Goal: Book appointment/travel/reservation

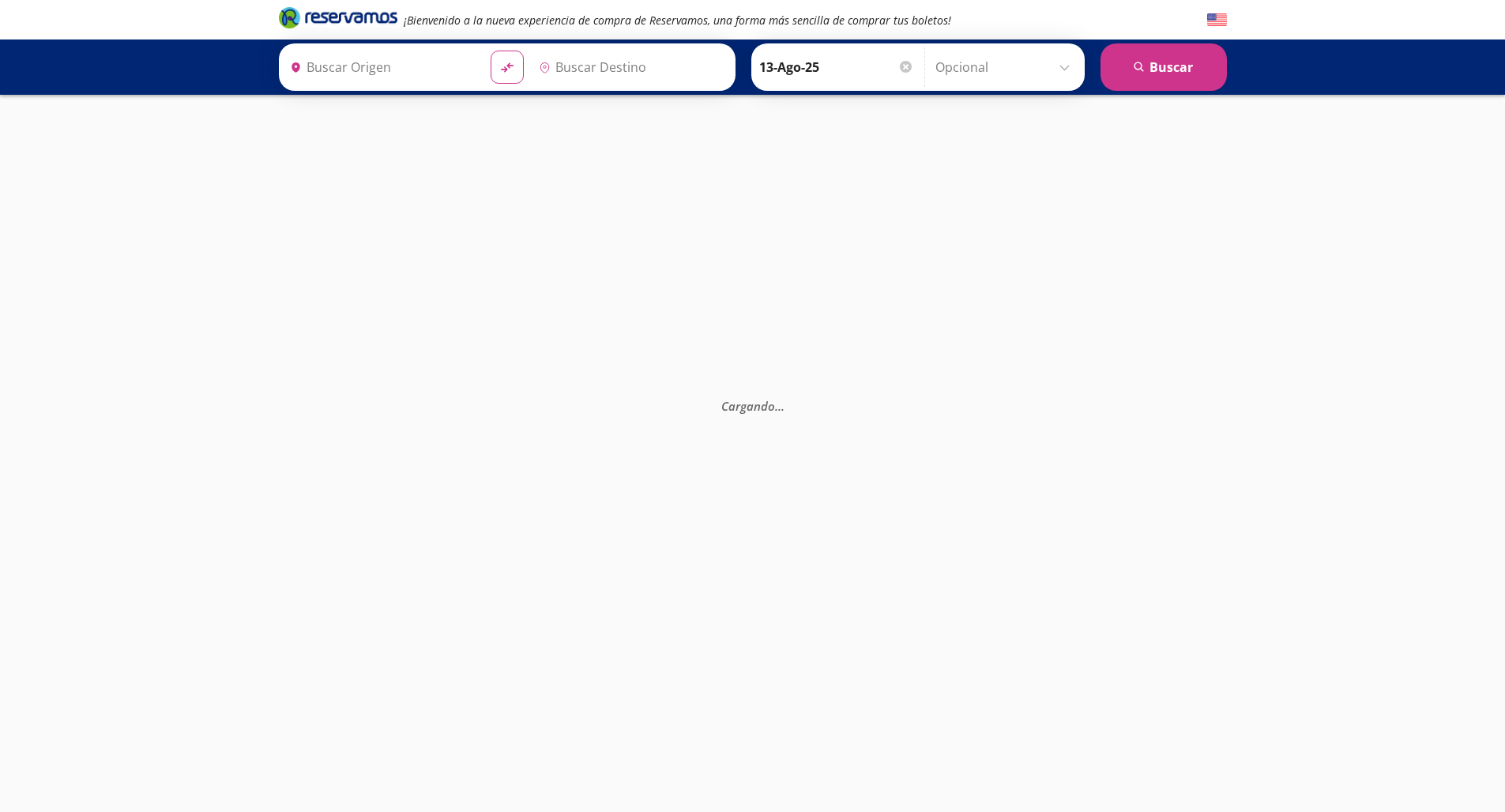
type input "[GEOGRAPHIC_DATA], [GEOGRAPHIC_DATA]"
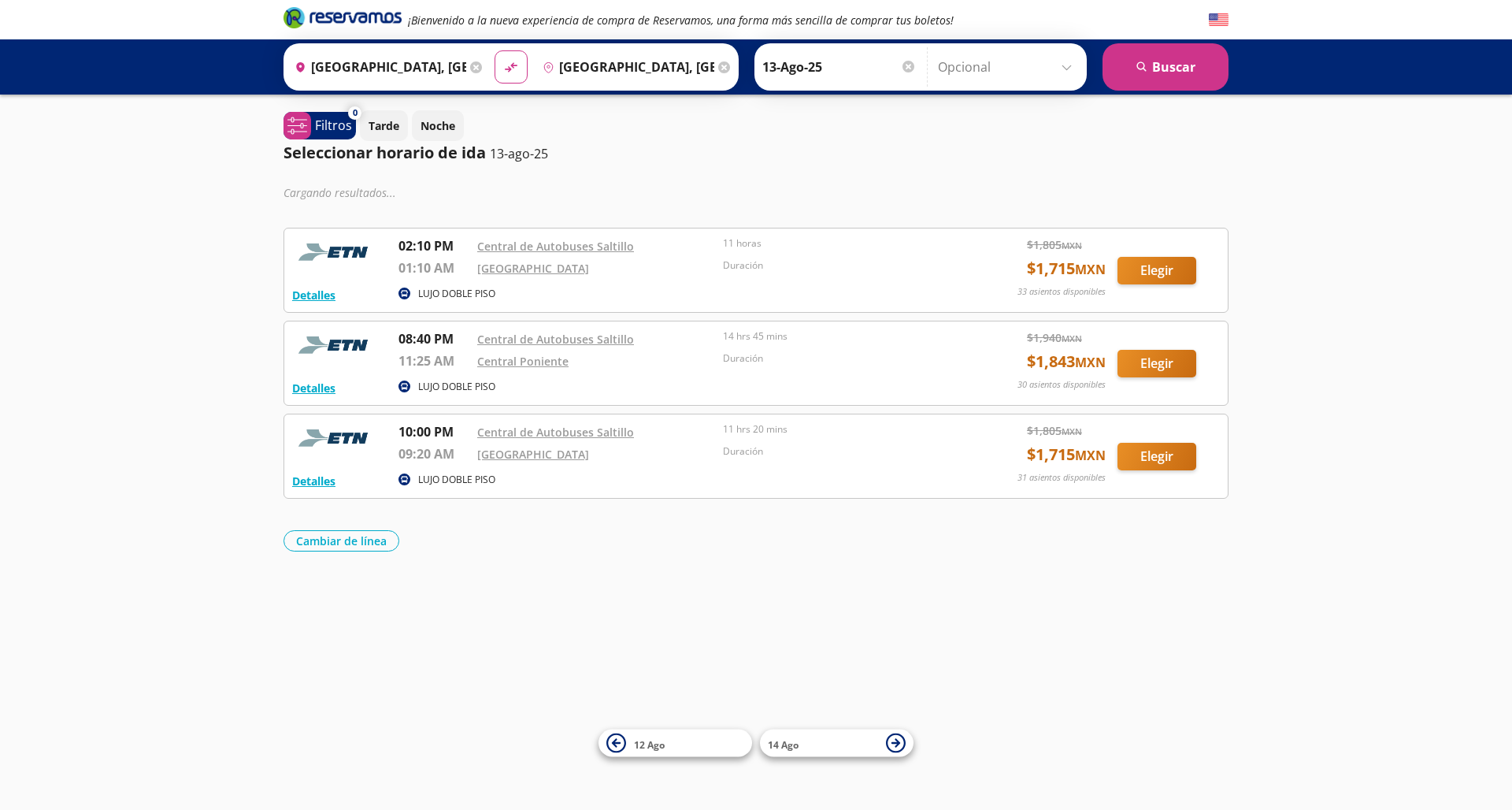
click at [1162, 457] on button "Elegir" at bounding box center [1156, 457] width 79 height 28
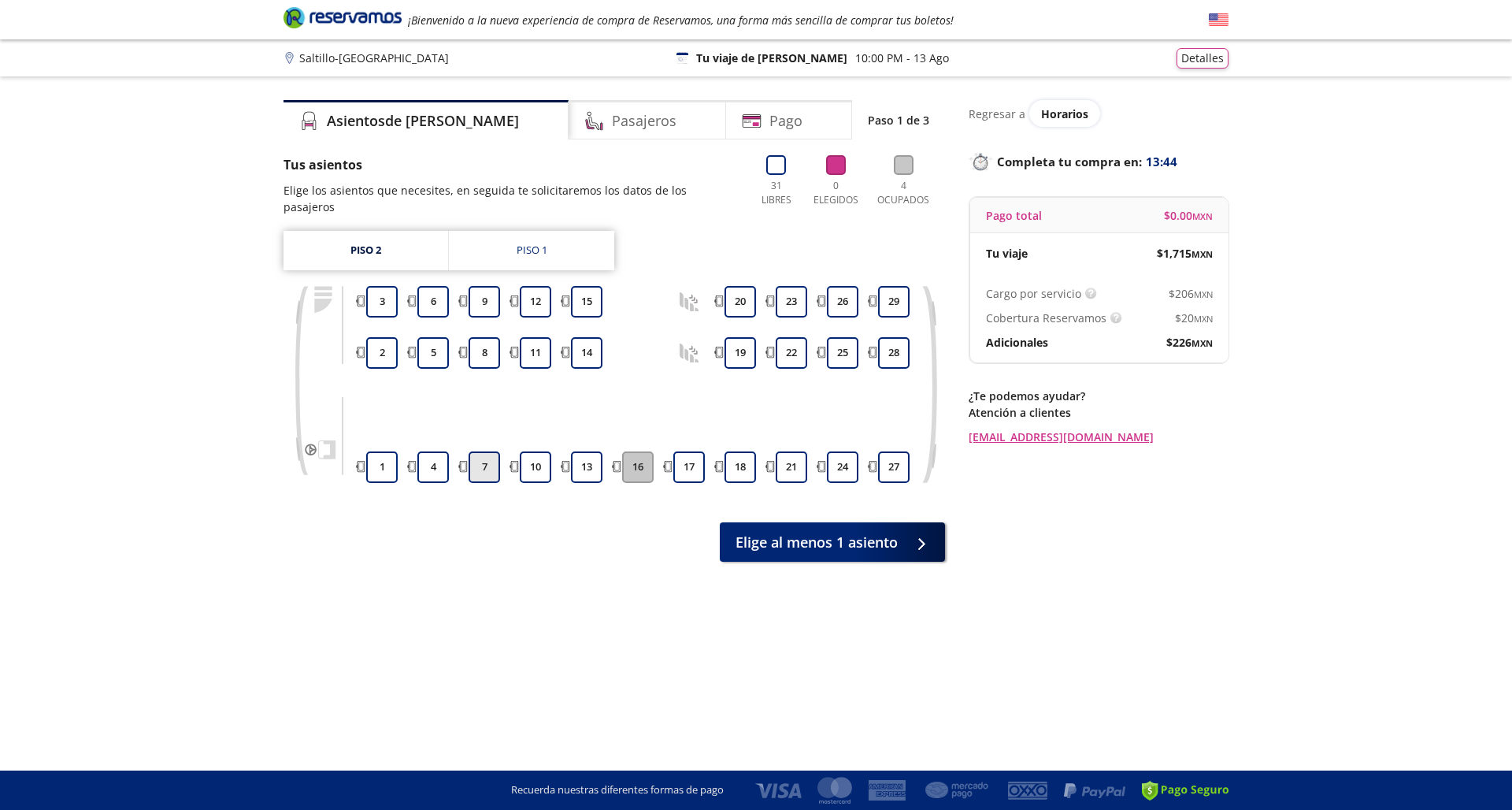
click at [485, 452] on button "7" at bounding box center [484, 467] width 31 height 31
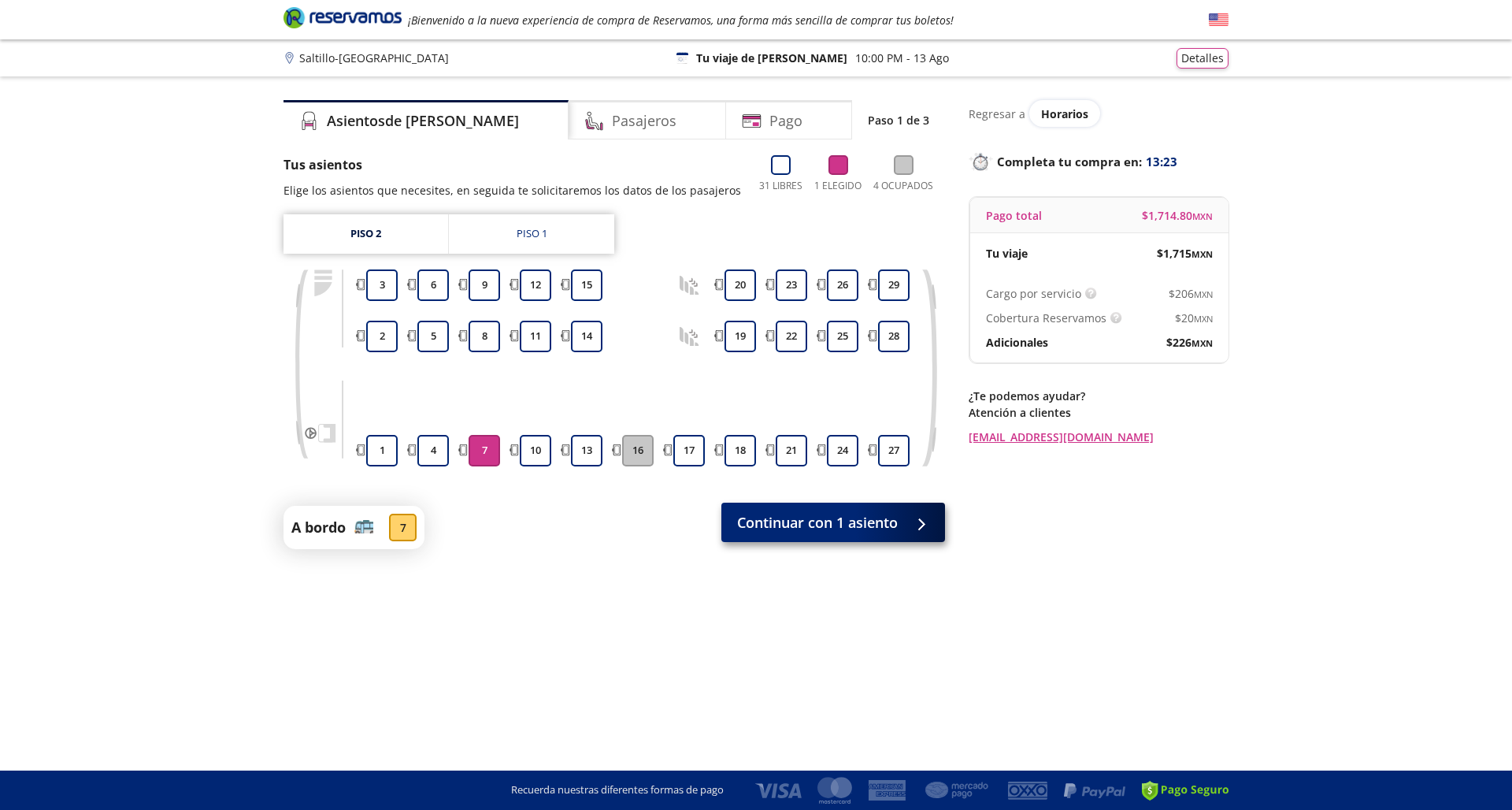
click at [792, 523] on span "Continuar con 1 asiento" at bounding box center [817, 523] width 161 height 22
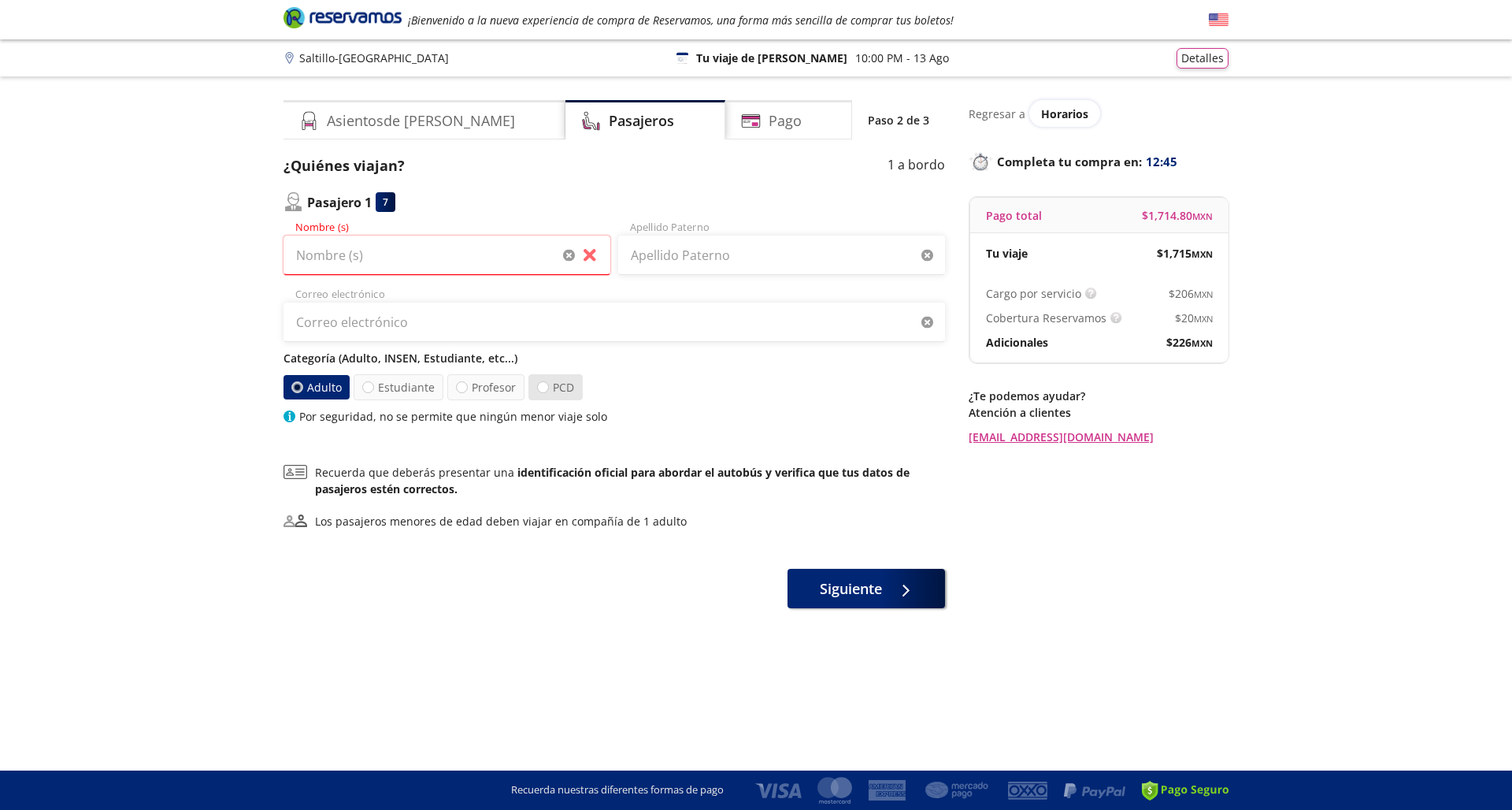
click at [549, 385] on label "PCD" at bounding box center [555, 387] width 54 height 26
click at [548, 385] on input "PCD" at bounding box center [543, 388] width 10 height 10
radio input "true"
click at [324, 392] on label "Adulto" at bounding box center [317, 387] width 68 height 26
click at [304, 392] on input "Adulto" at bounding box center [298, 388] width 10 height 10
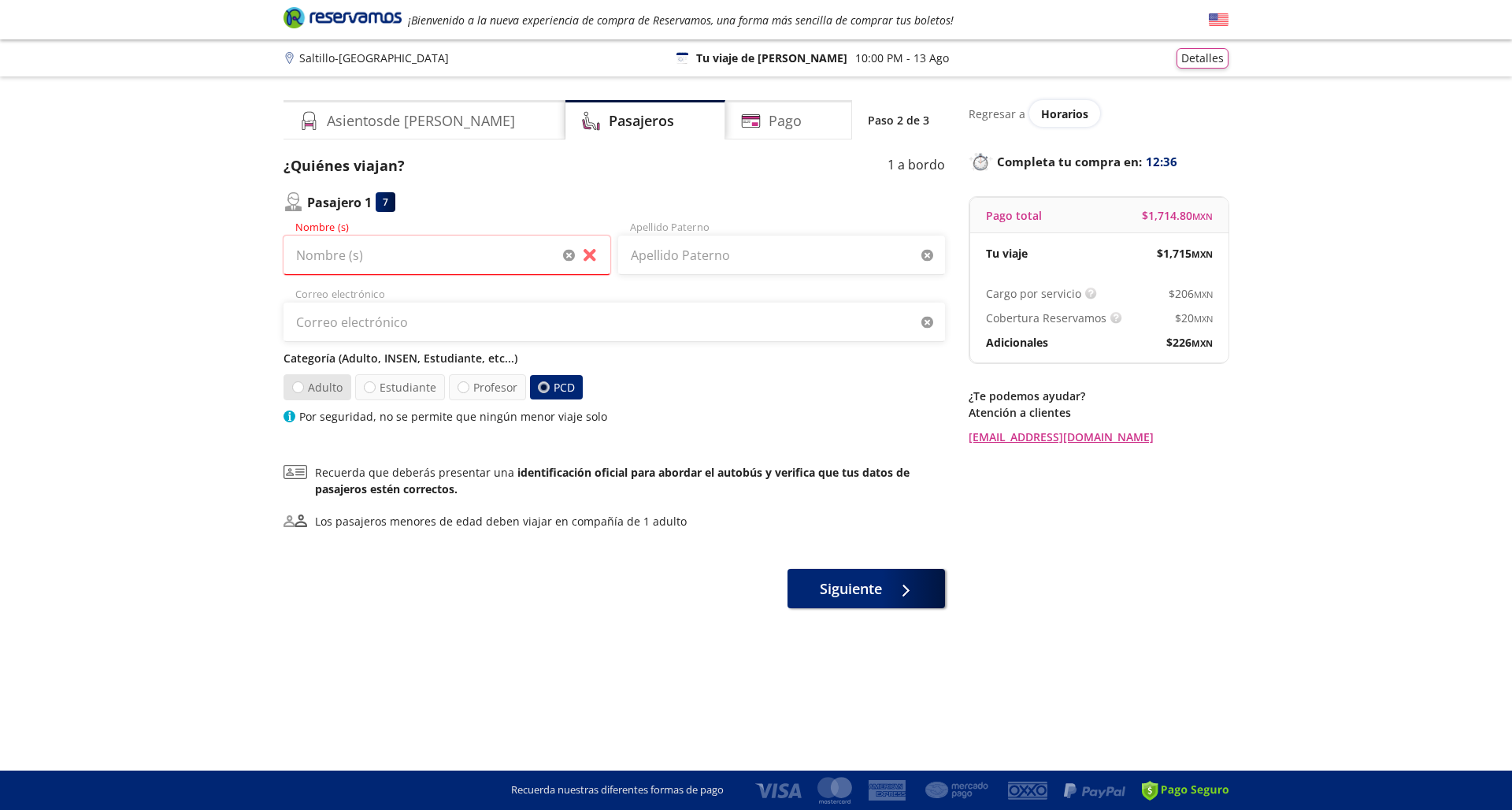
radio input "true"
radio input "false"
click at [366, 252] on input "Nombre (s)" at bounding box center [447, 255] width 327 height 40
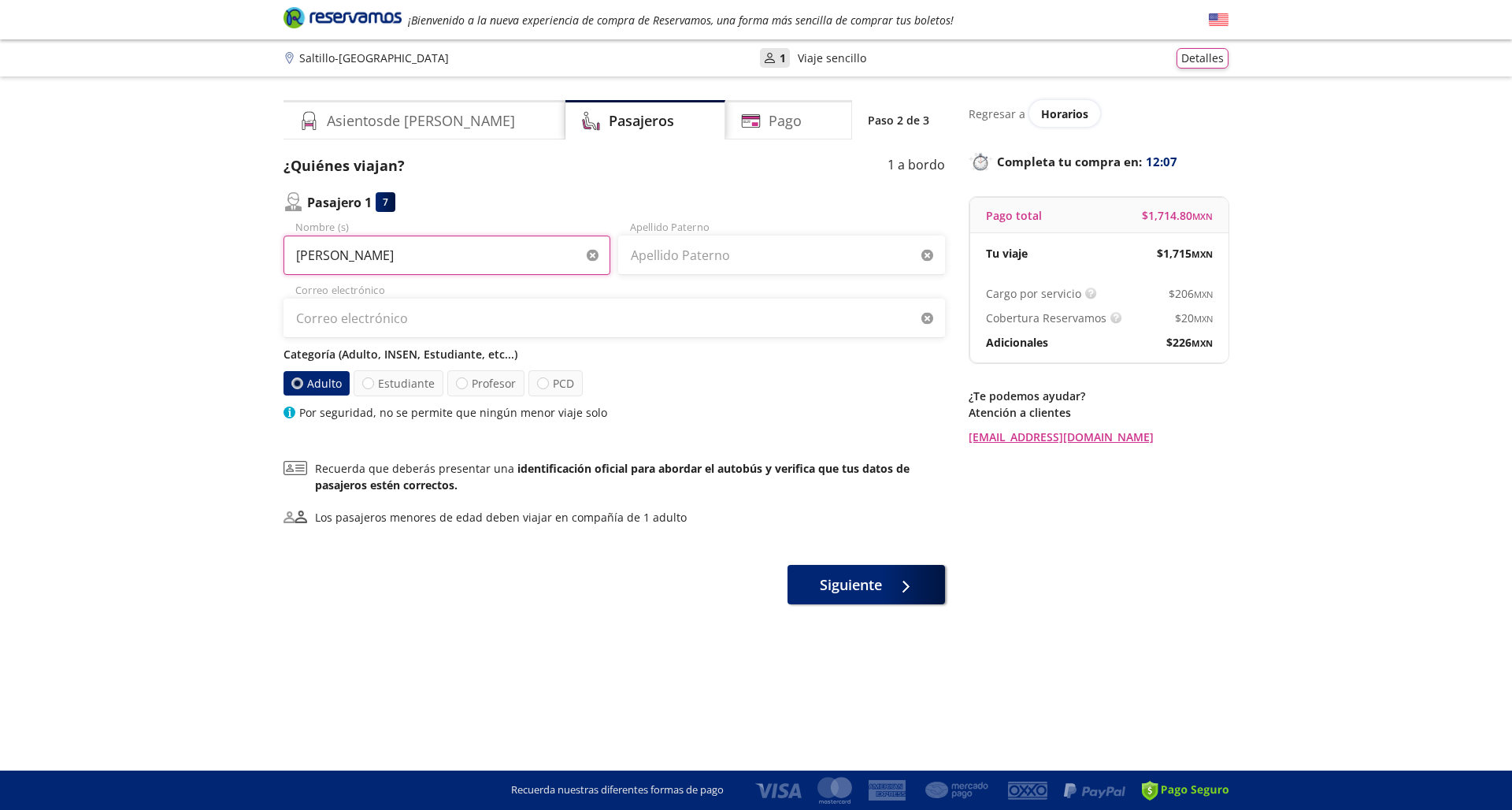
type input "[PERSON_NAME]"
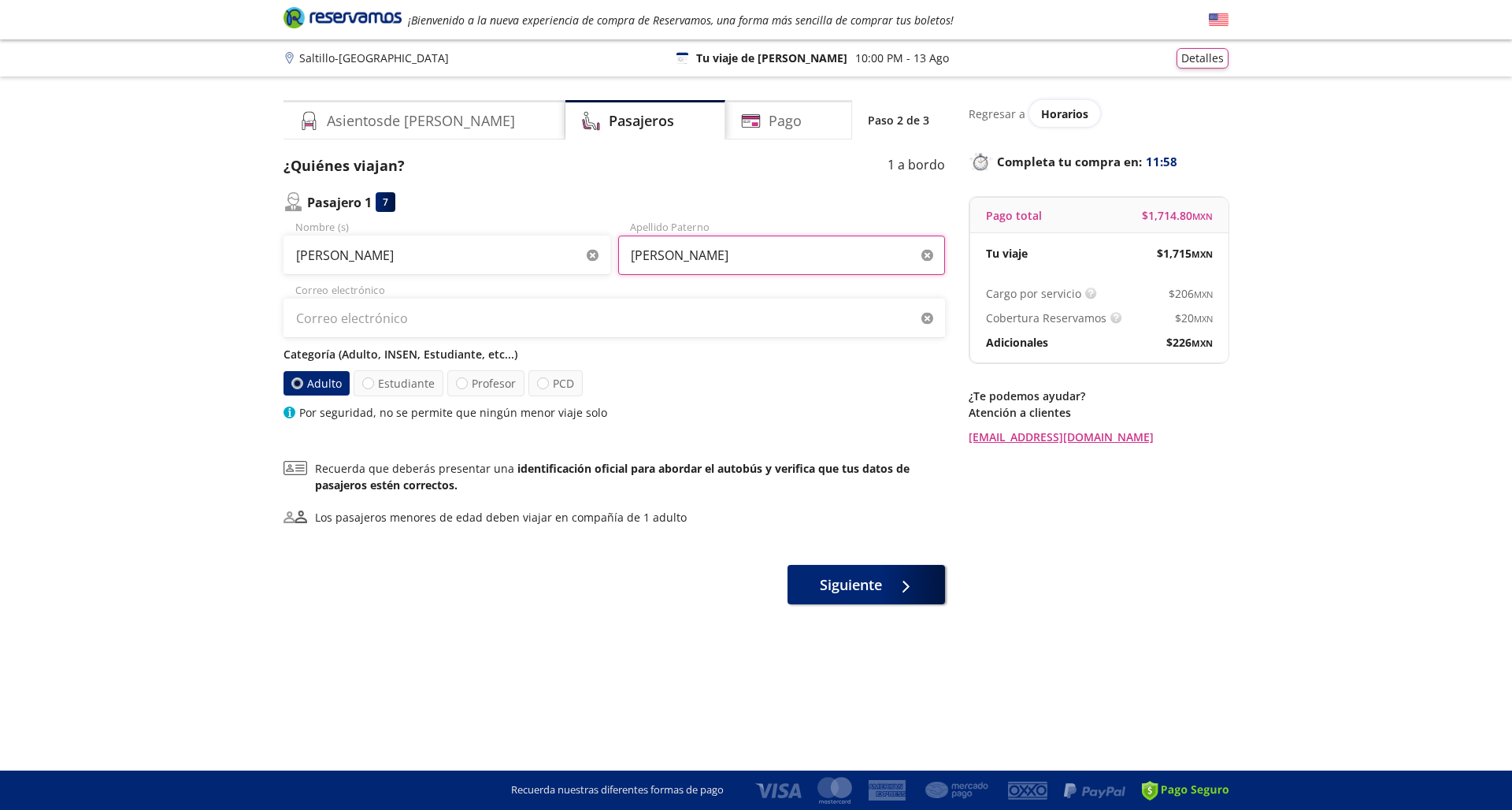
type input "[PERSON_NAME]"
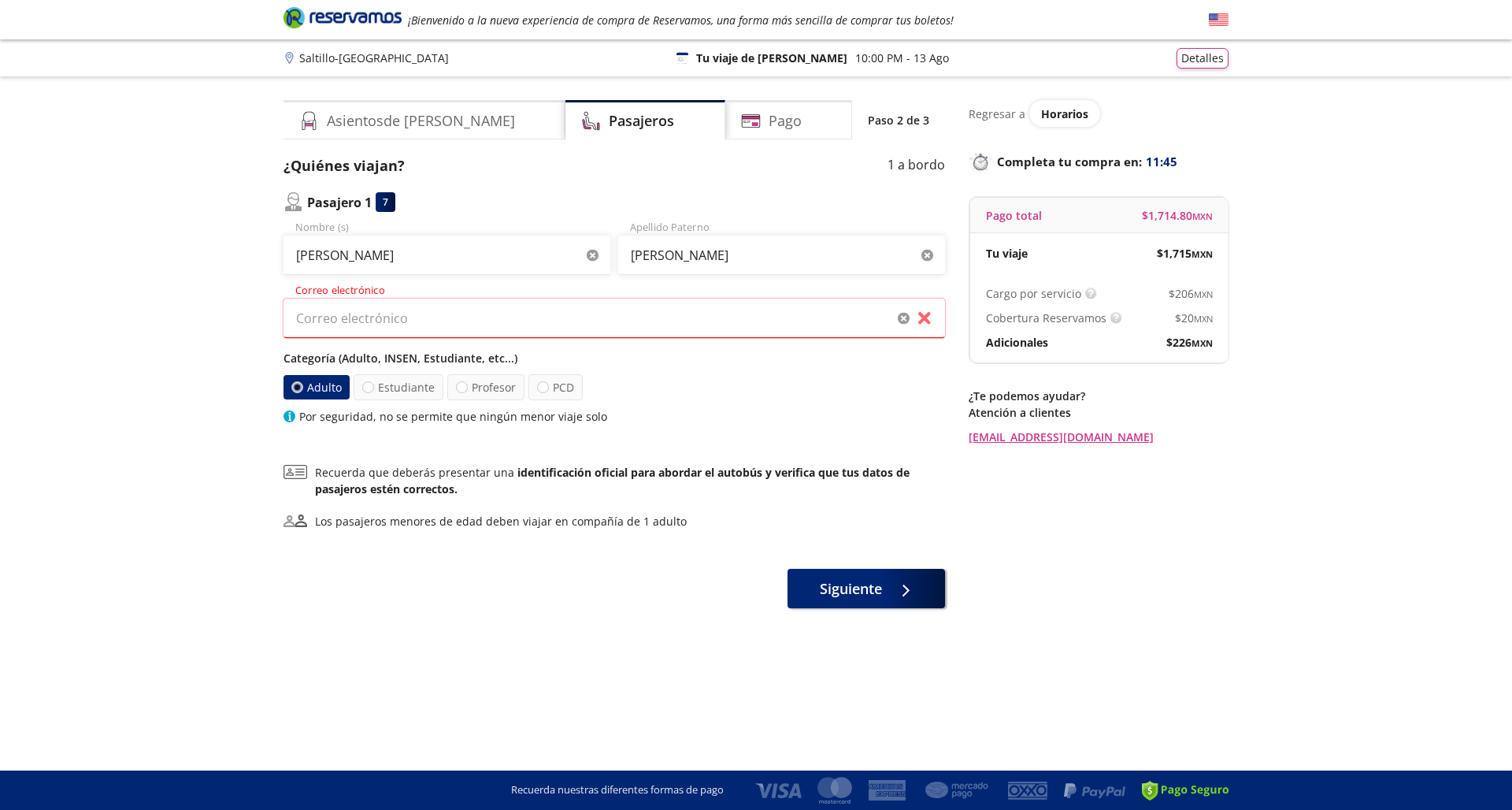
click at [306, 379] on label "Adulto" at bounding box center [317, 387] width 67 height 25
click at [303, 382] on input "Adulto" at bounding box center [298, 388] width 10 height 10
click at [327, 313] on input "Correo electrónico" at bounding box center [614, 318] width 662 height 40
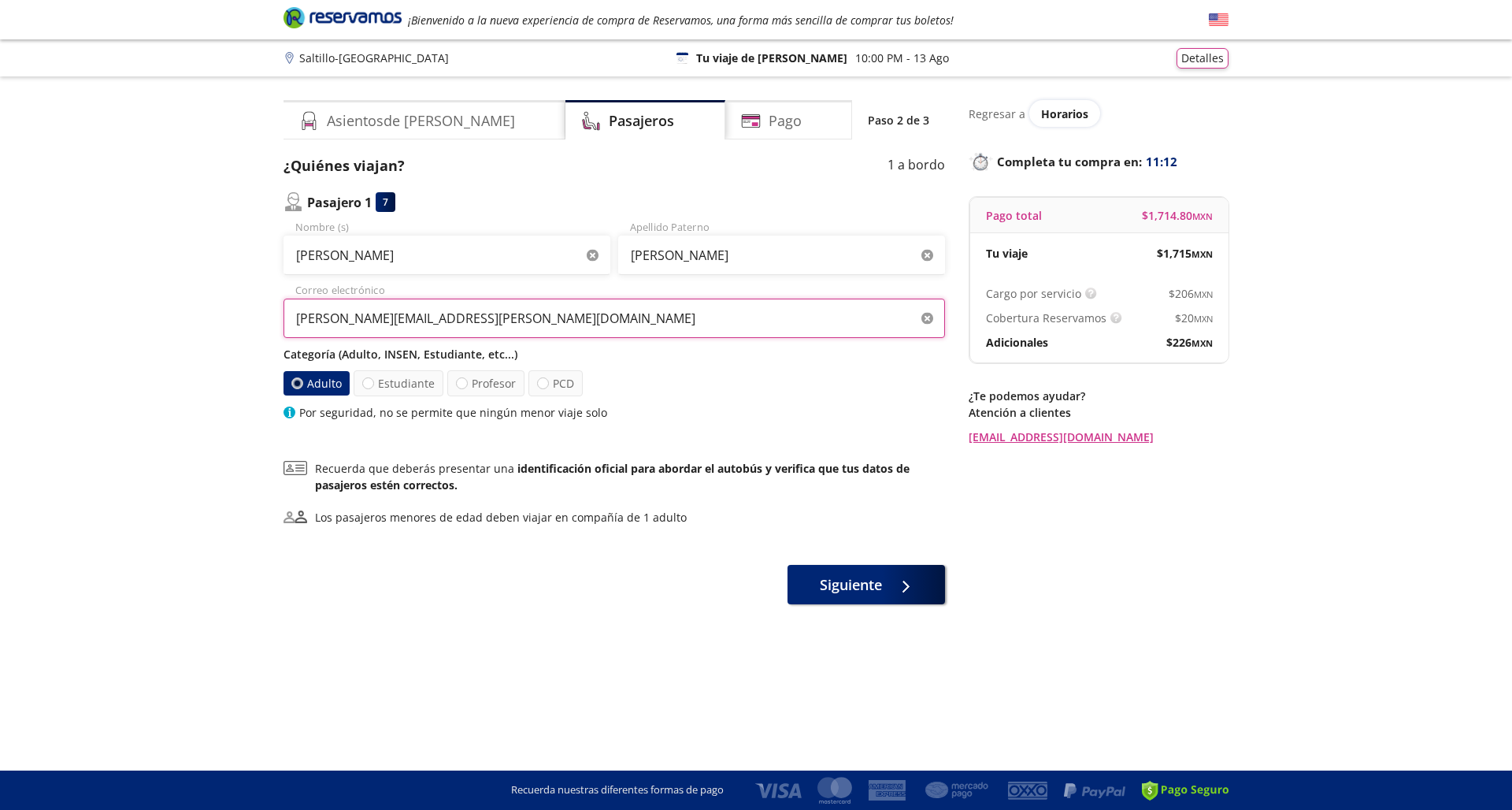
type input "[PERSON_NAME][EMAIL_ADDRESS][PERSON_NAME][DOMAIN_NAME]"
click at [298, 390] on label "Adulto" at bounding box center [317, 383] width 67 height 24
click at [298, 389] on input "Adulto" at bounding box center [297, 383] width 10 height 10
click at [298, 390] on label "Adulto" at bounding box center [316, 383] width 67 height 24
click at [298, 389] on input "Adulto" at bounding box center [298, 383] width 10 height 10
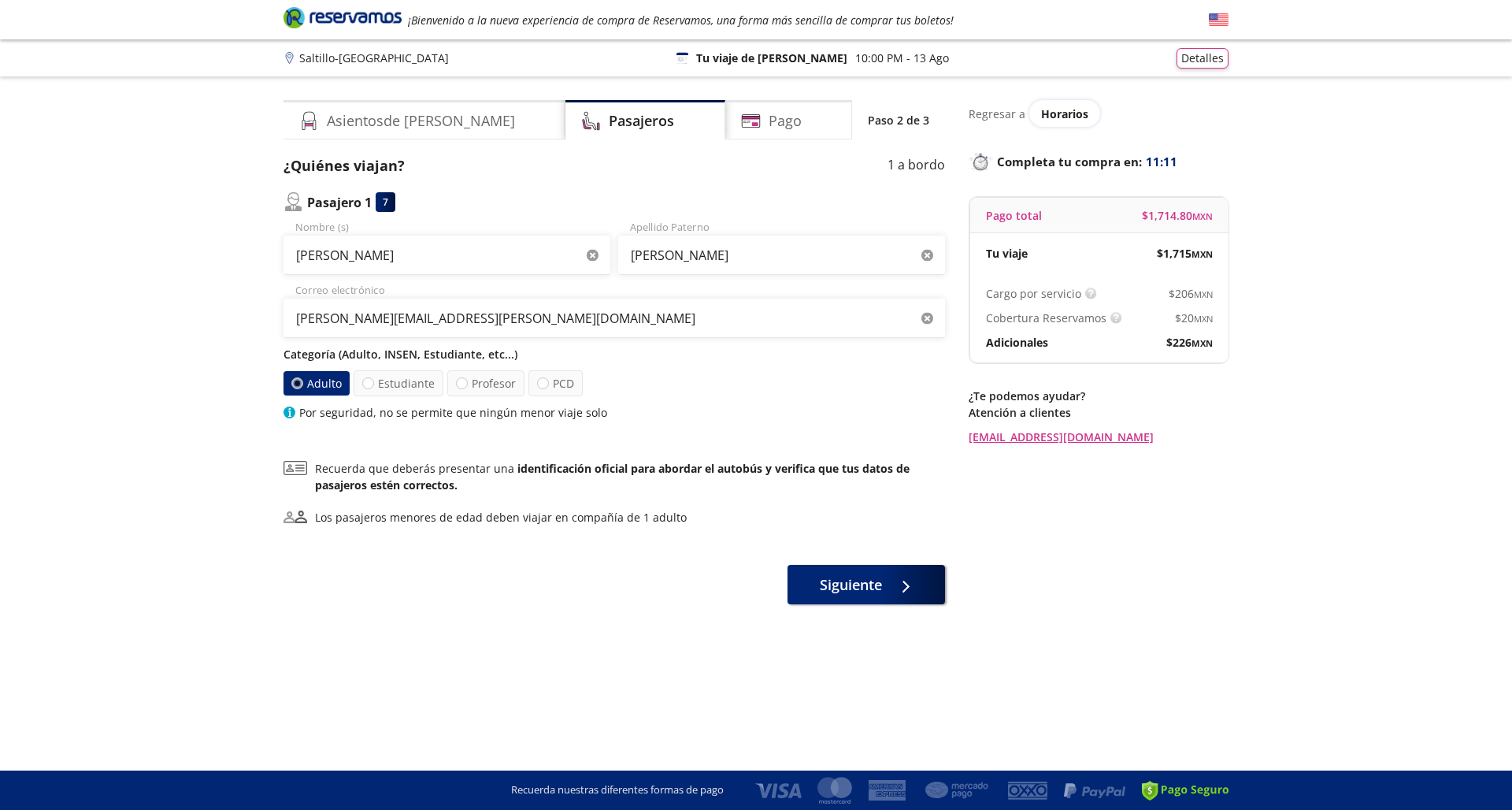
click at [298, 389] on div at bounding box center [297, 383] width 13 height 13
click at [298, 389] on input "Adulto" at bounding box center [298, 383] width 10 height 10
click at [862, 586] on span "Siguiente" at bounding box center [851, 582] width 62 height 22
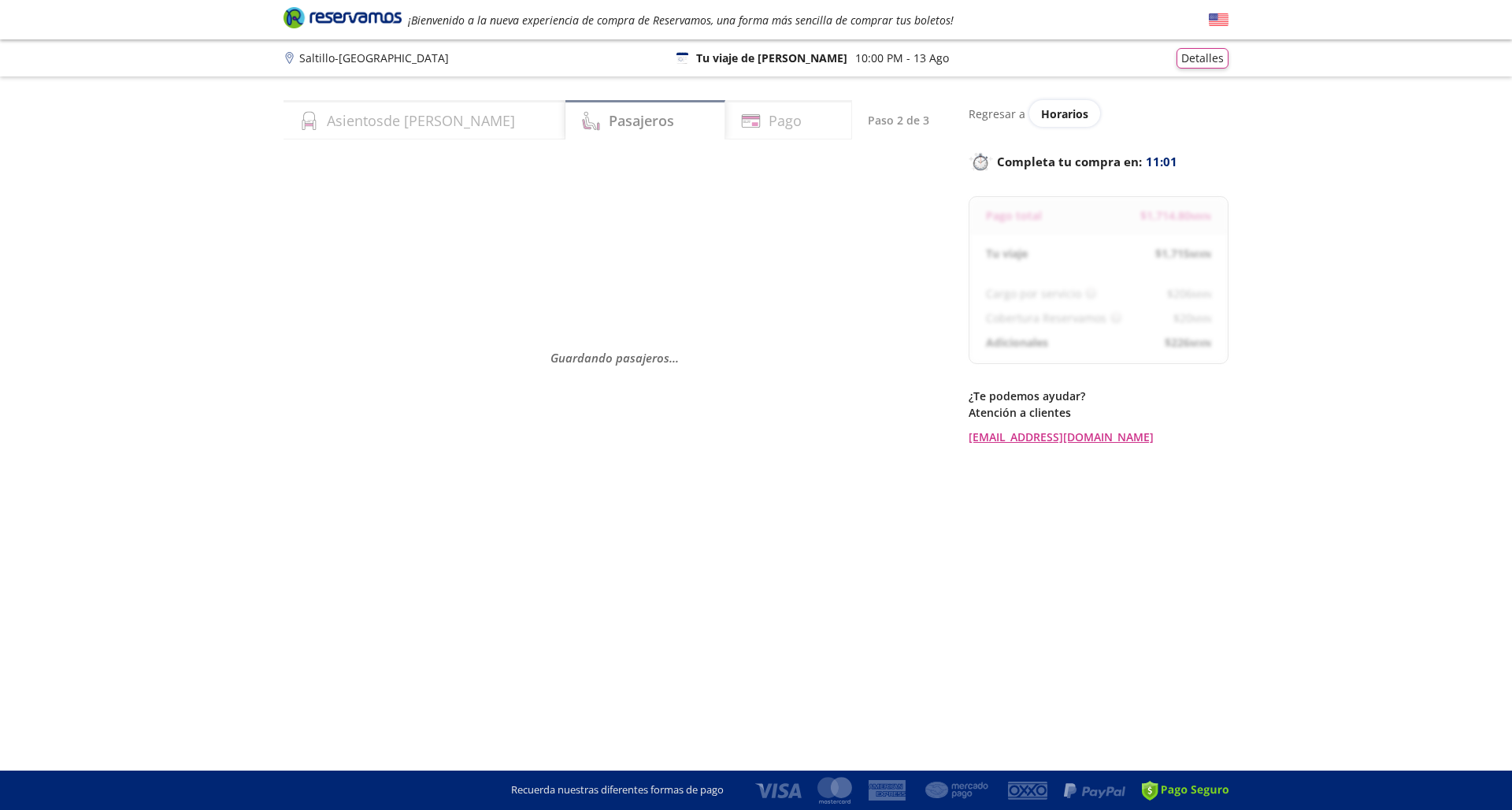
select select "MX"
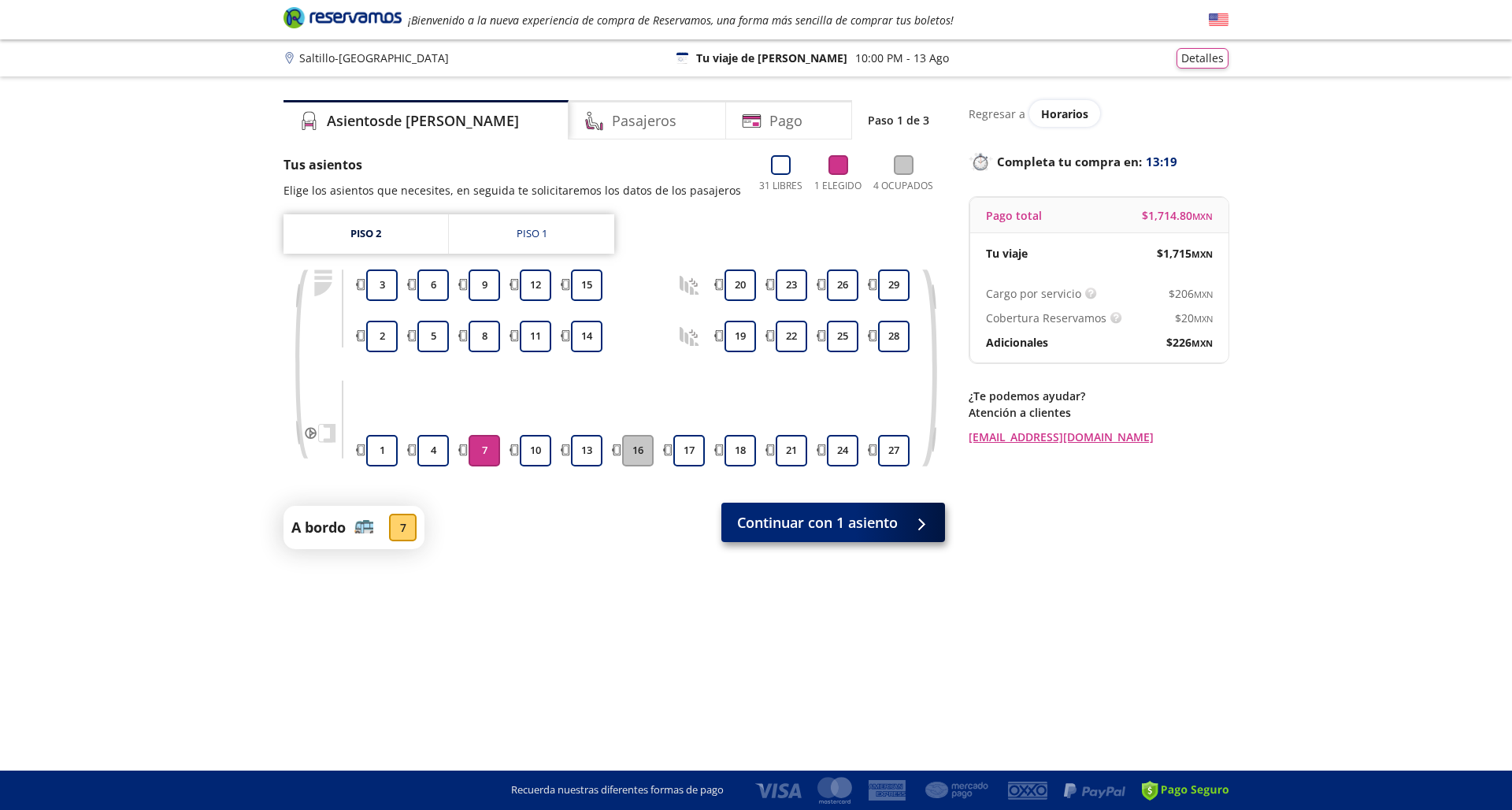
click at [784, 524] on span "Continuar con 1 asiento" at bounding box center [817, 523] width 161 height 22
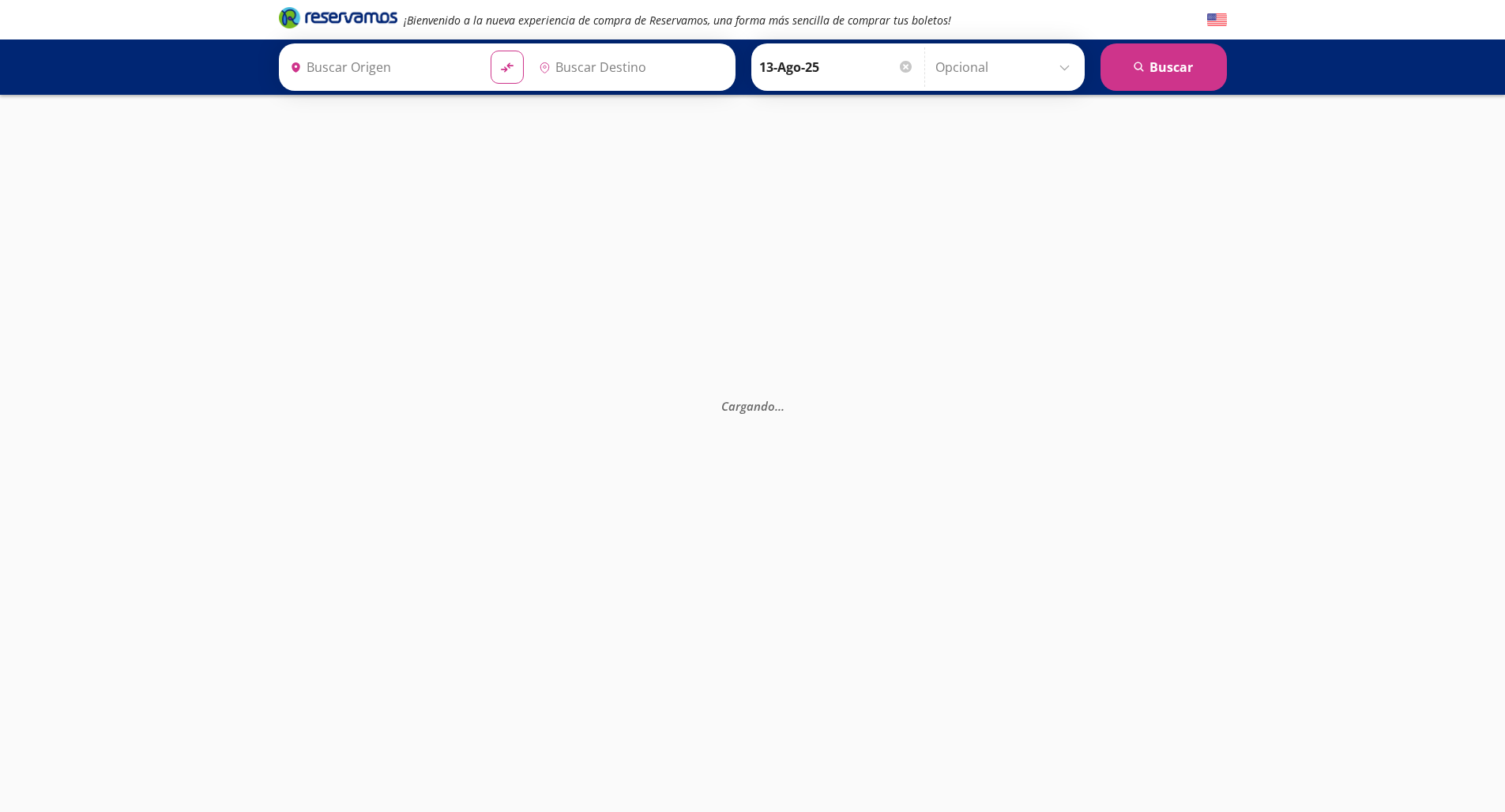
type input "[GEOGRAPHIC_DATA], [GEOGRAPHIC_DATA]"
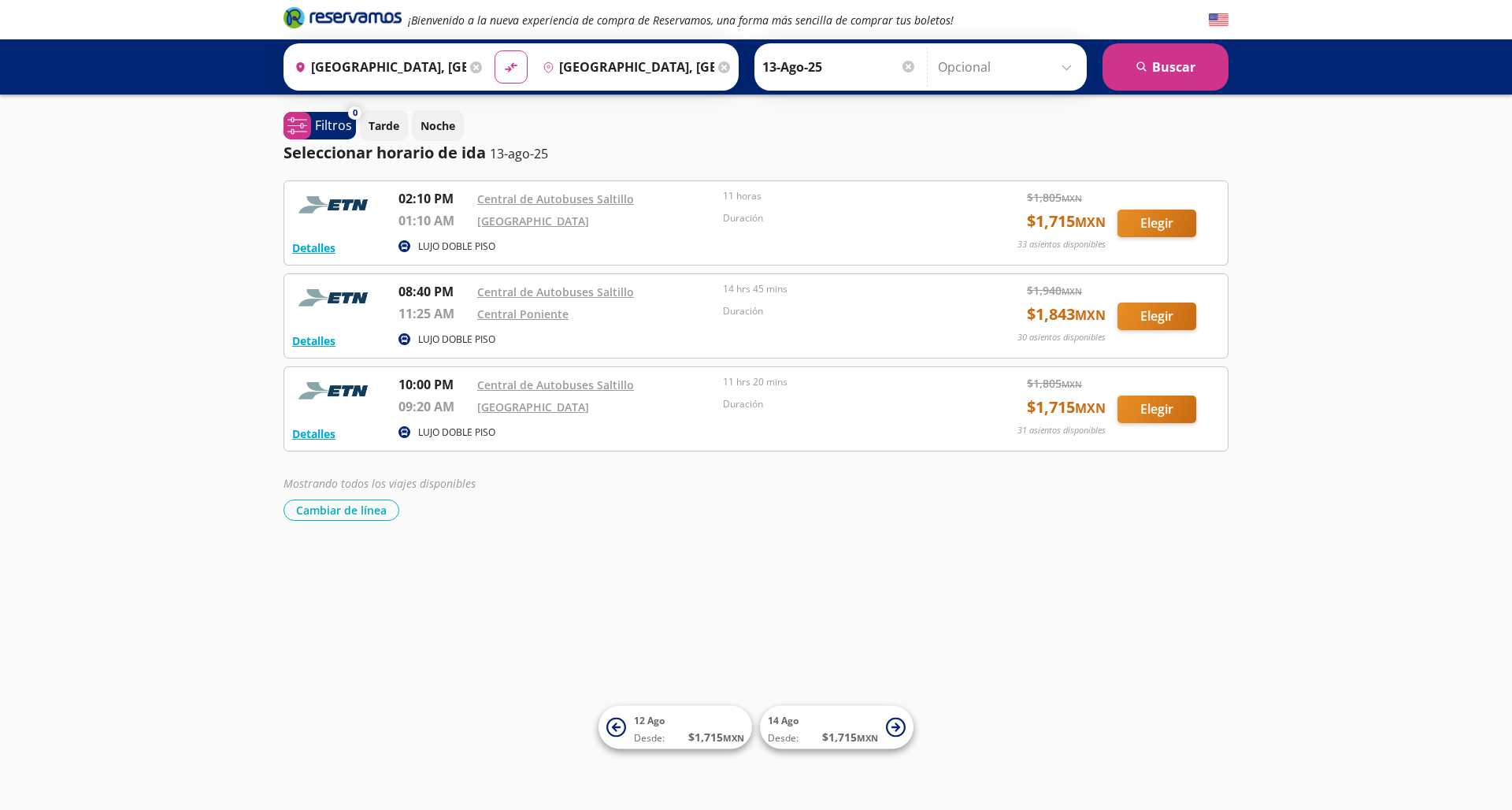
click at [1160, 412] on button "Elegir" at bounding box center [1156, 409] width 79 height 28
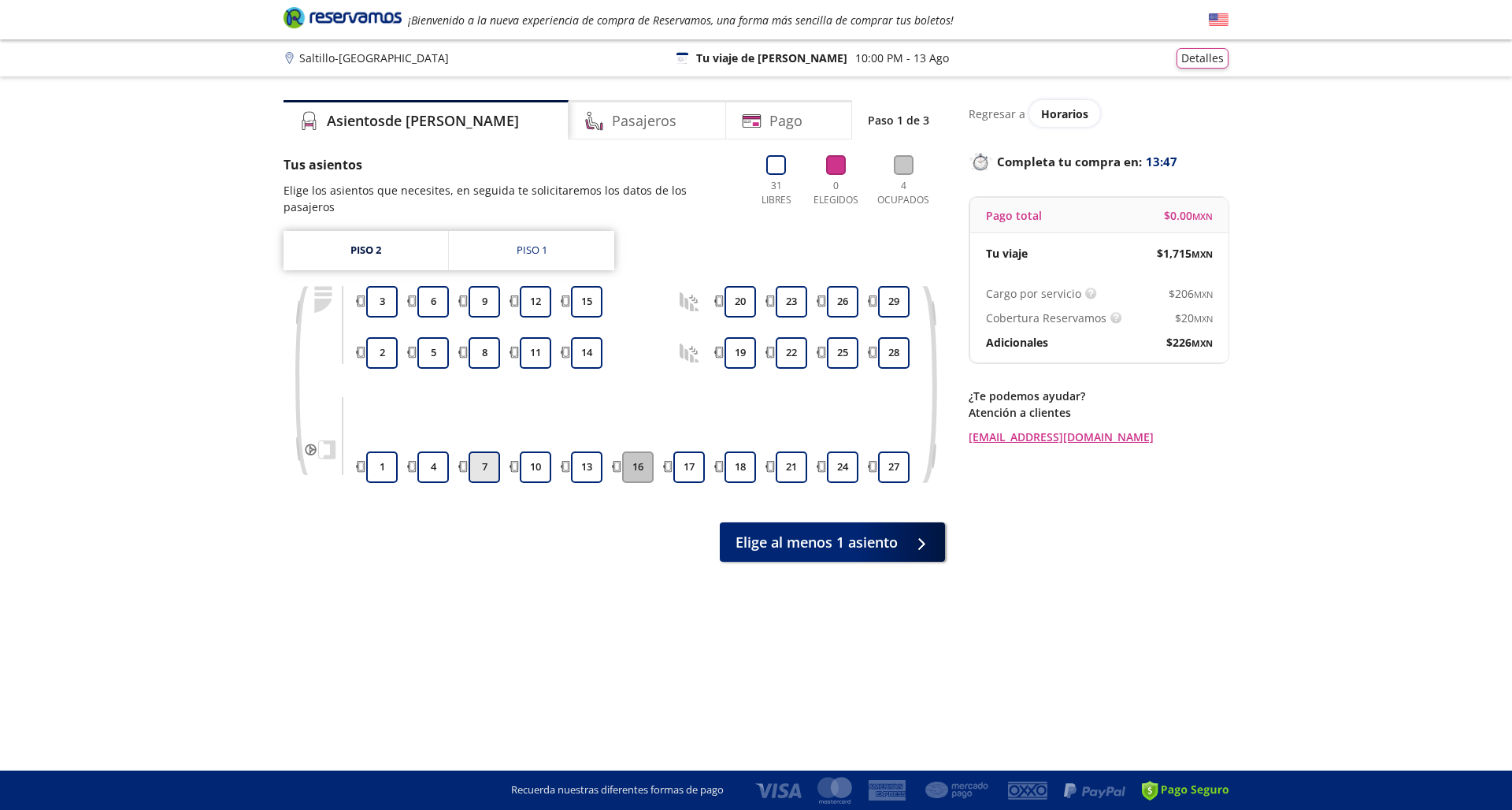
click at [487, 455] on button "7" at bounding box center [484, 467] width 31 height 31
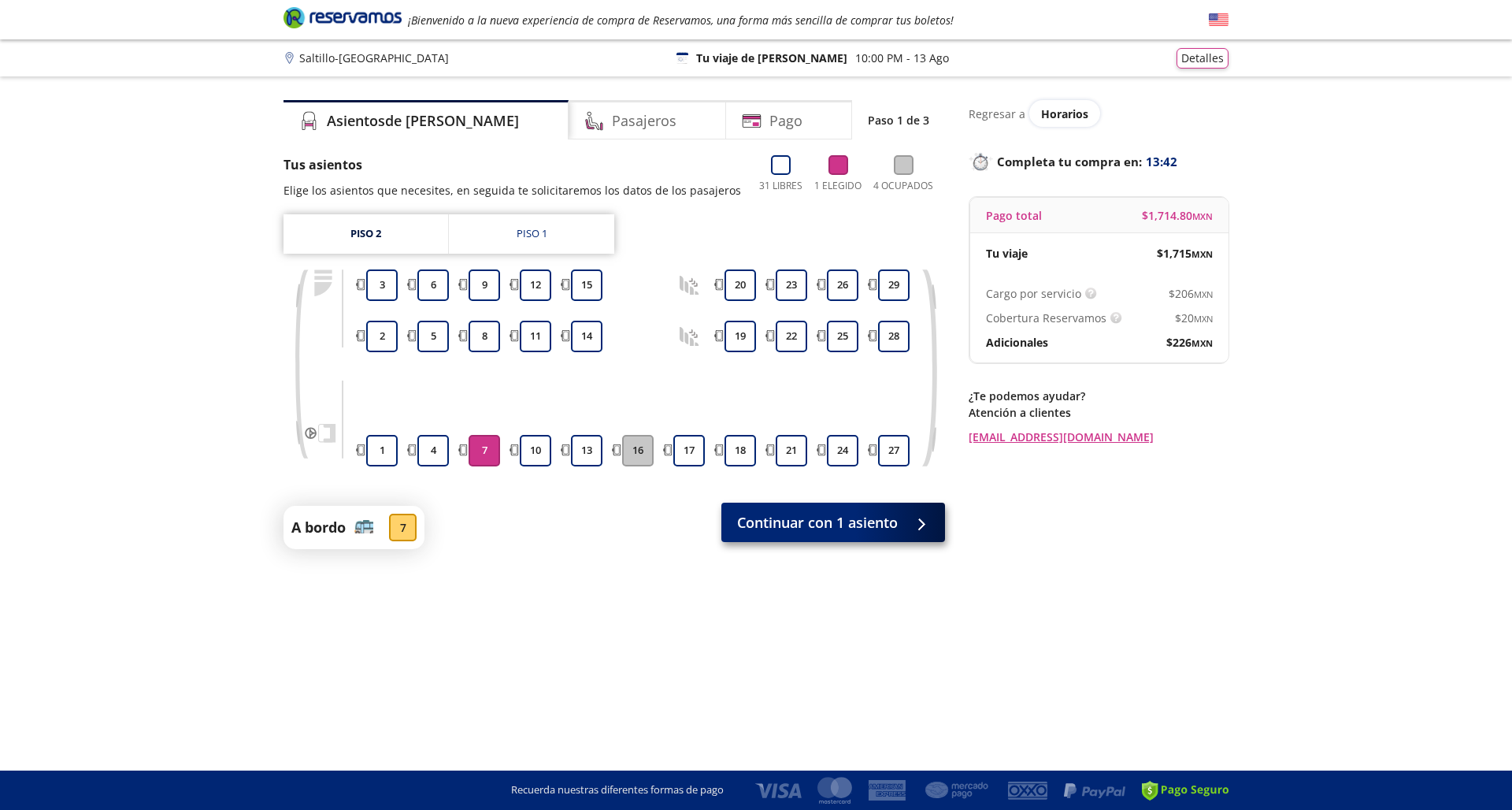
click at [766, 522] on span "Continuar con 1 asiento" at bounding box center [817, 523] width 161 height 22
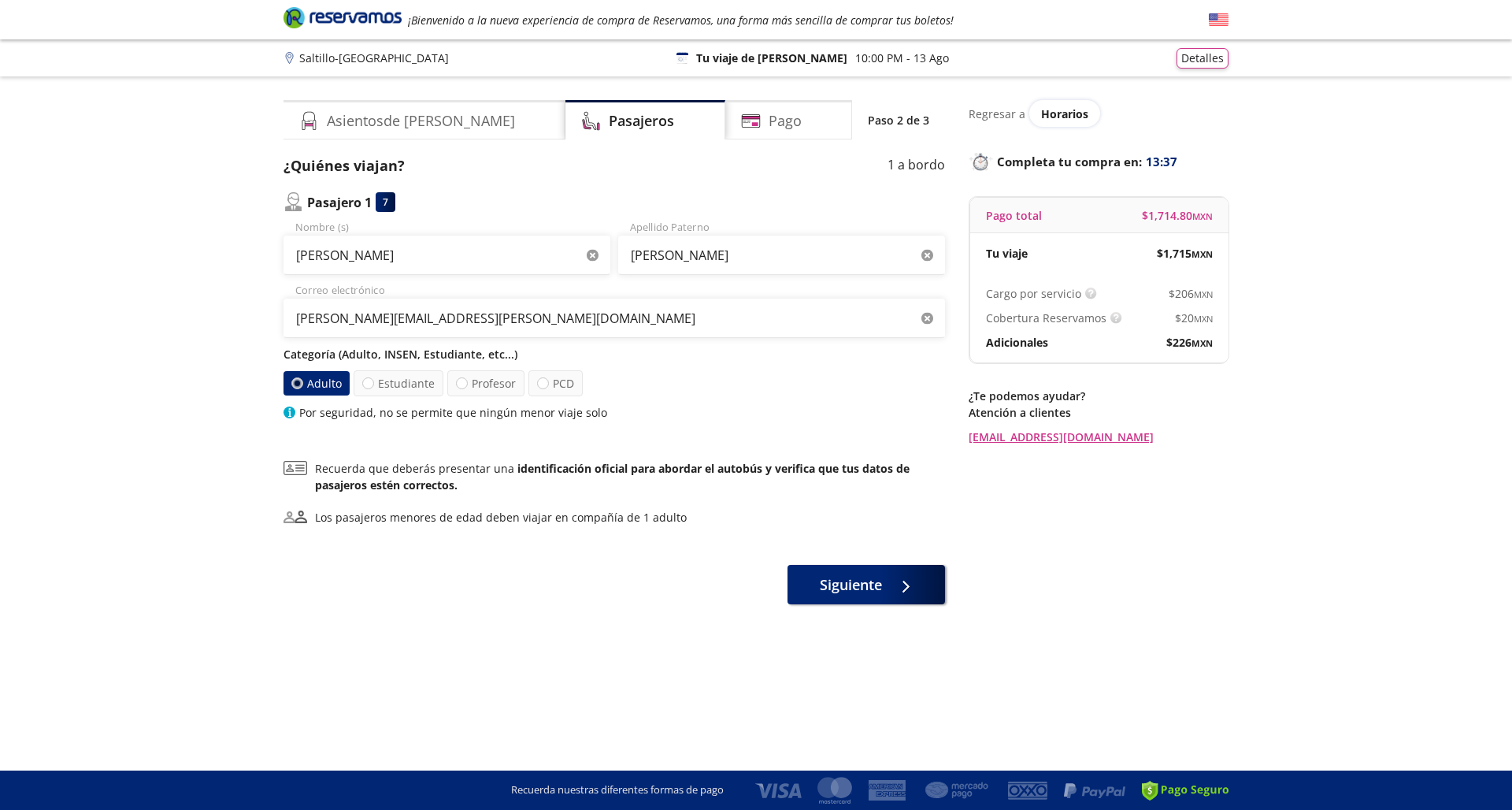
click at [297, 471] on icon at bounding box center [295, 467] width 23 height 15
click at [297, 472] on icon at bounding box center [295, 467] width 23 height 15
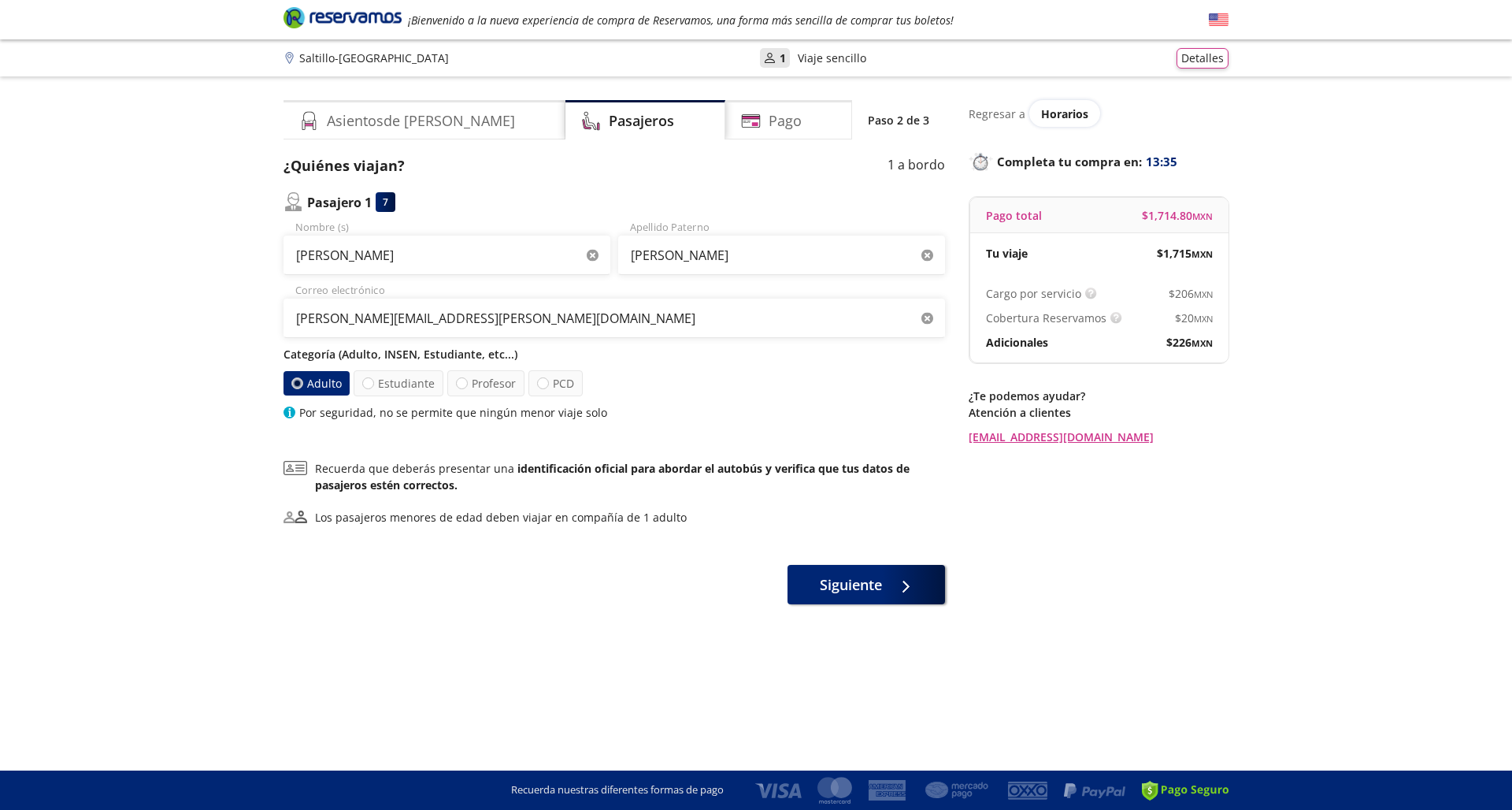
click at [297, 471] on icon at bounding box center [295, 467] width 23 height 15
